Goal: Task Accomplishment & Management: Manage account settings

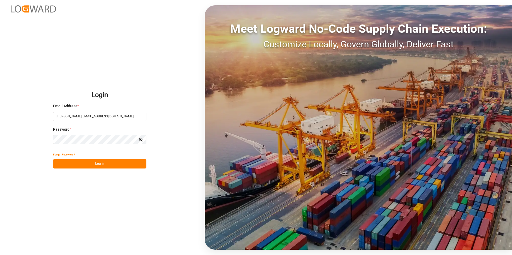
click at [102, 164] on button "Log In" at bounding box center [99, 163] width 93 height 9
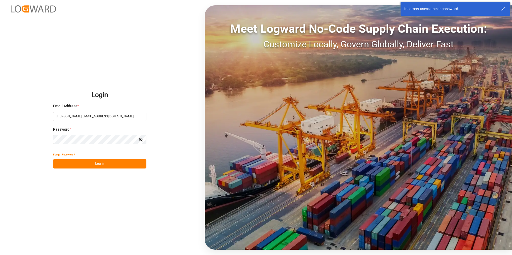
click at [502, 10] on icon at bounding box center [503, 9] width 6 height 6
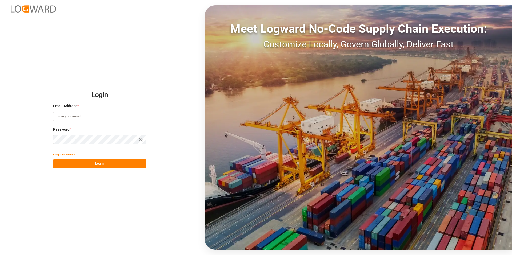
type input "[PERSON_NAME][EMAIL_ADDRESS][DOMAIN_NAME]"
click at [150, 79] on div "Login Email Address * vikash.mishra@logward.com Password * Show password Forgot…" at bounding box center [256, 127] width 512 height 255
type input "[PERSON_NAME][EMAIL_ADDRESS][DOMAIN_NAME]"
click at [99, 167] on button "Log In" at bounding box center [99, 163] width 93 height 9
